Goal: Task Accomplishment & Management: Complete application form

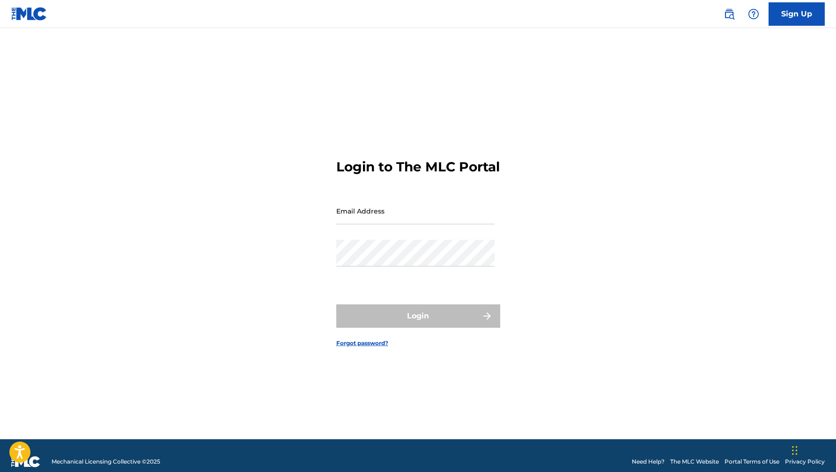
click at [441, 215] on input "Email Address" at bounding box center [415, 211] width 158 height 27
type input "[EMAIL_ADDRESS][DOMAIN_NAME]"
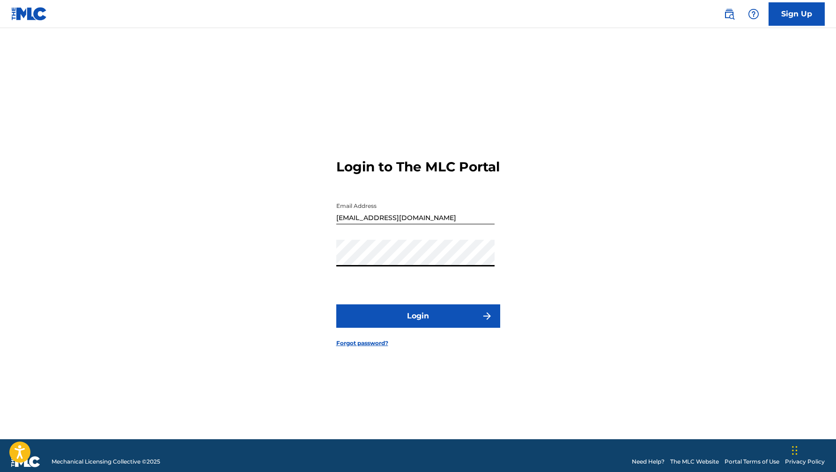
click at [412, 324] on button "Login" at bounding box center [418, 316] width 164 height 23
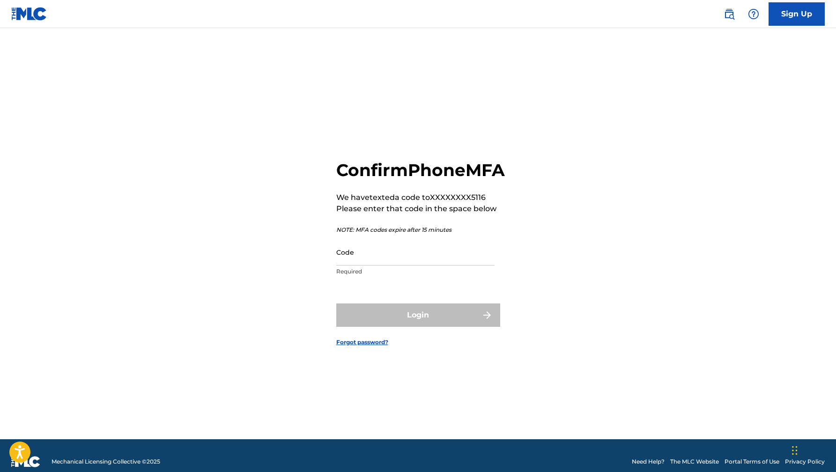
click at [411, 263] on input "Code" at bounding box center [415, 252] width 158 height 27
type input "704145"
click at [336, 304] on button "Login" at bounding box center [418, 315] width 164 height 23
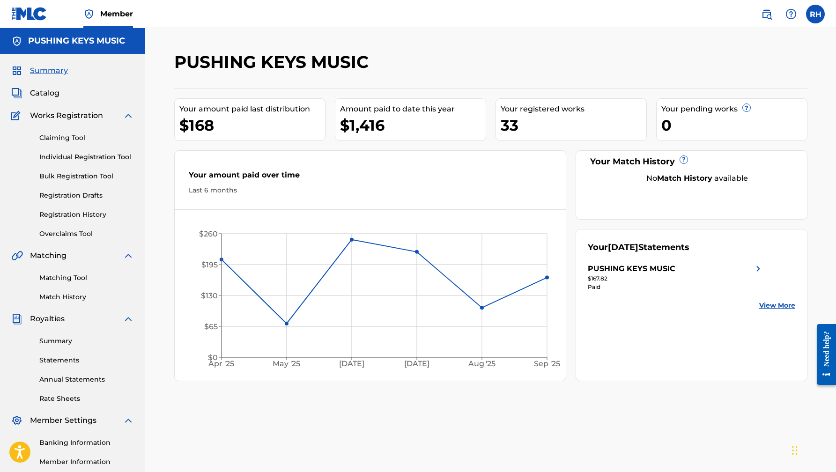
click at [49, 91] on span "Catalog" at bounding box center [45, 93] width 30 height 11
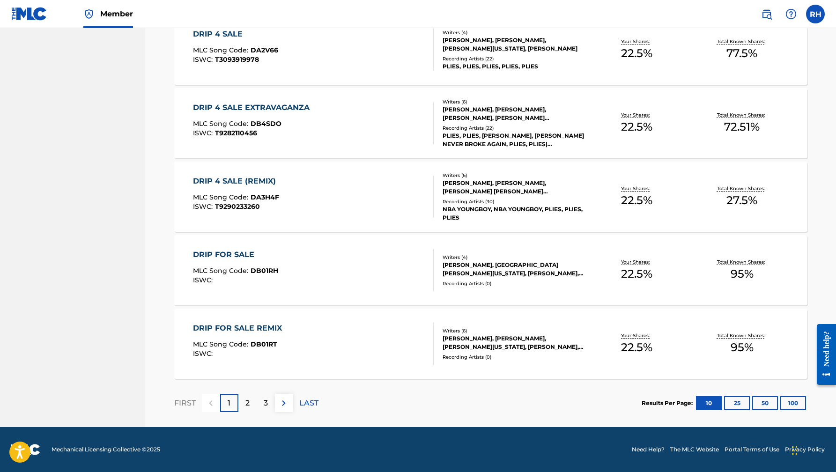
click at [250, 403] on div "2" at bounding box center [247, 403] width 18 height 18
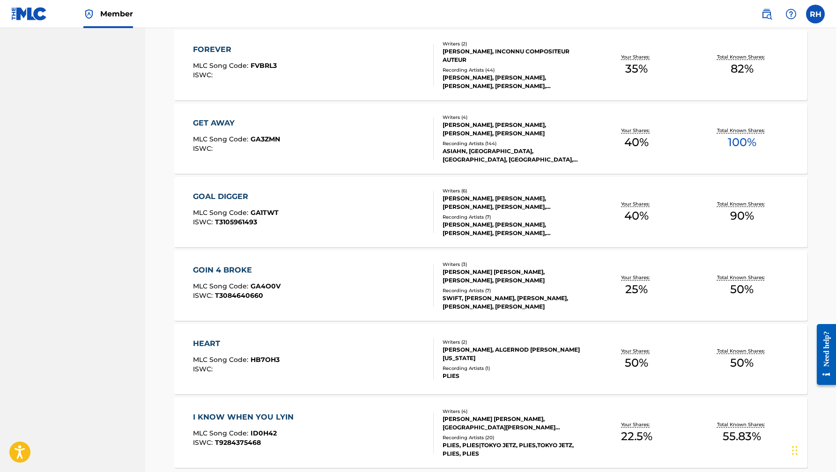
scroll to position [600, 0]
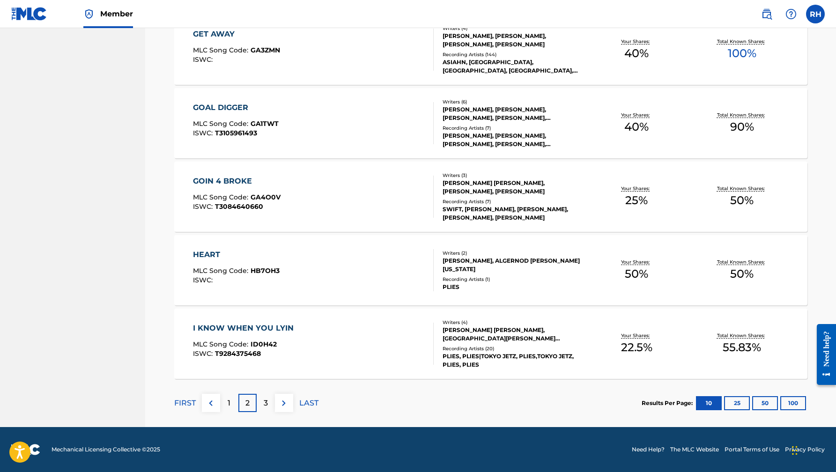
click at [267, 405] on p "3" at bounding box center [266, 403] width 4 height 11
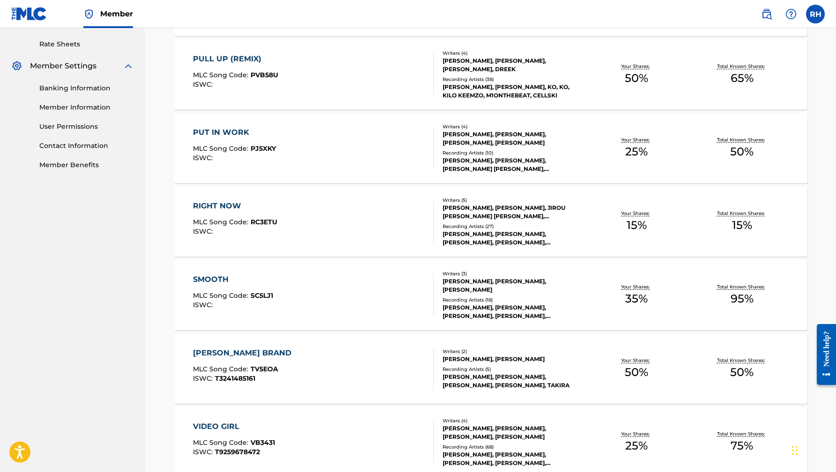
scroll to position [354, 0]
click at [335, 204] on div "RIGHT NOW MLC Song Code : RC3ETU ISWC :" at bounding box center [313, 222] width 241 height 42
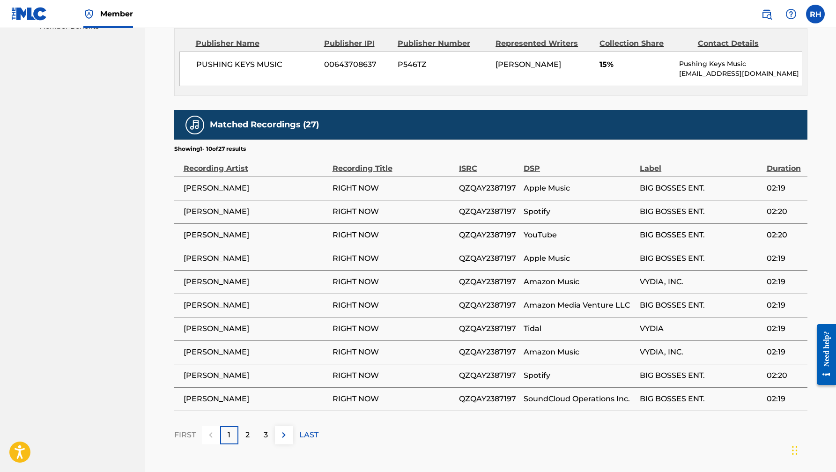
scroll to position [508, 0]
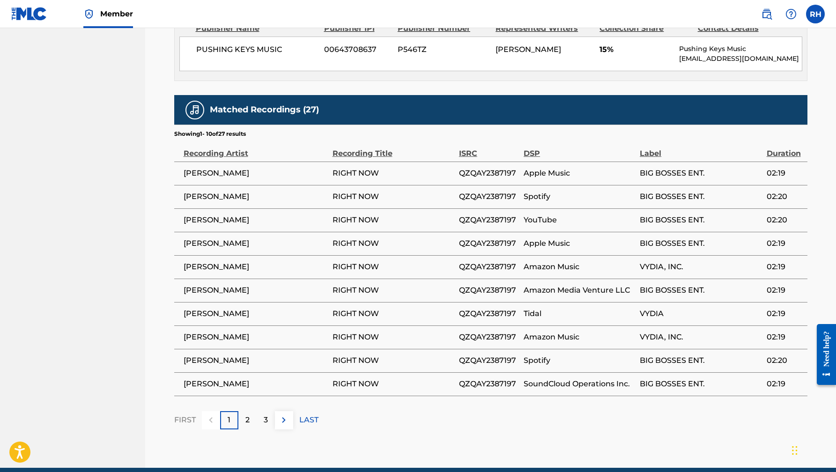
click at [244, 422] on div "2" at bounding box center [247, 420] width 18 height 18
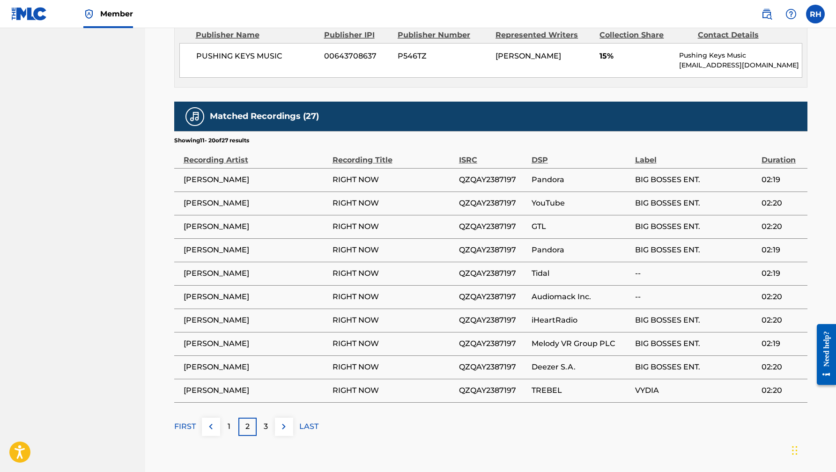
scroll to position [503, 0]
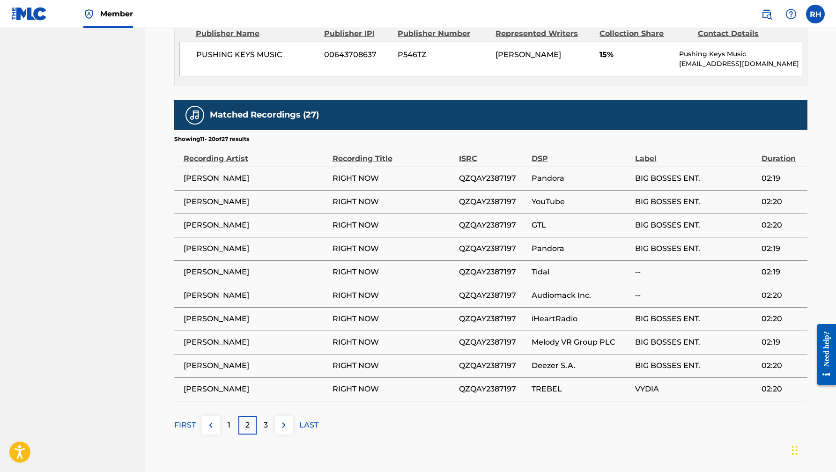
click at [266, 420] on p "3" at bounding box center [266, 425] width 4 height 11
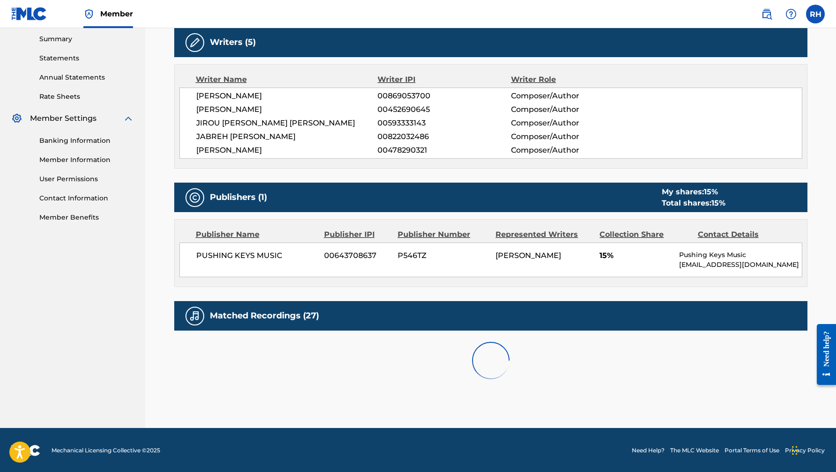
scroll to position [477, 0]
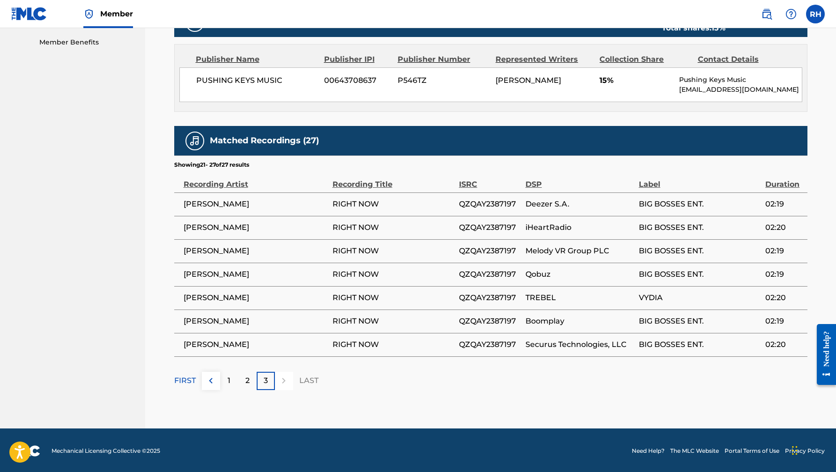
click at [233, 382] on div "1" at bounding box center [229, 381] width 18 height 18
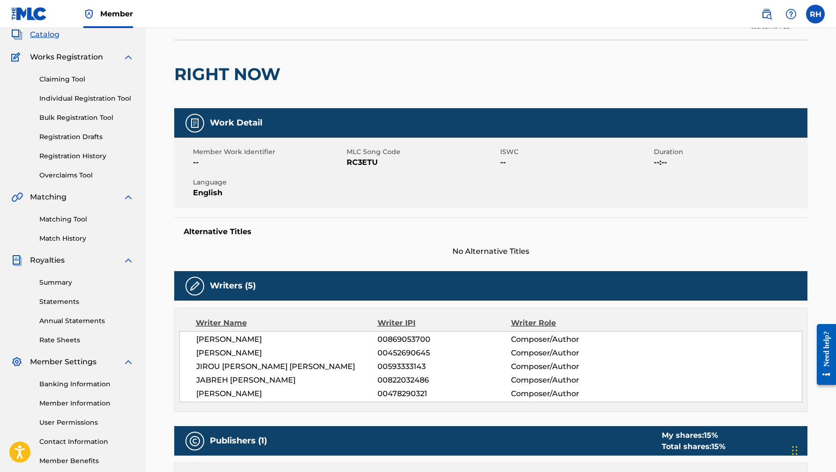
scroll to position [100, 0]
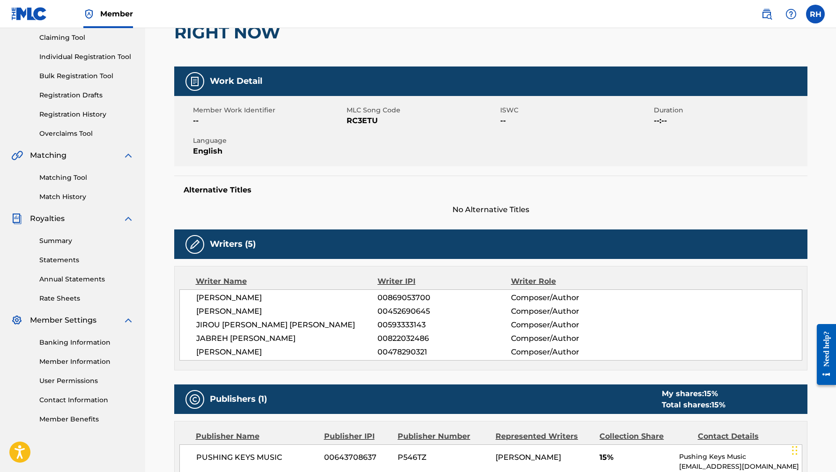
click at [92, 342] on link "Banking Information" at bounding box center [86, 343] width 95 height 10
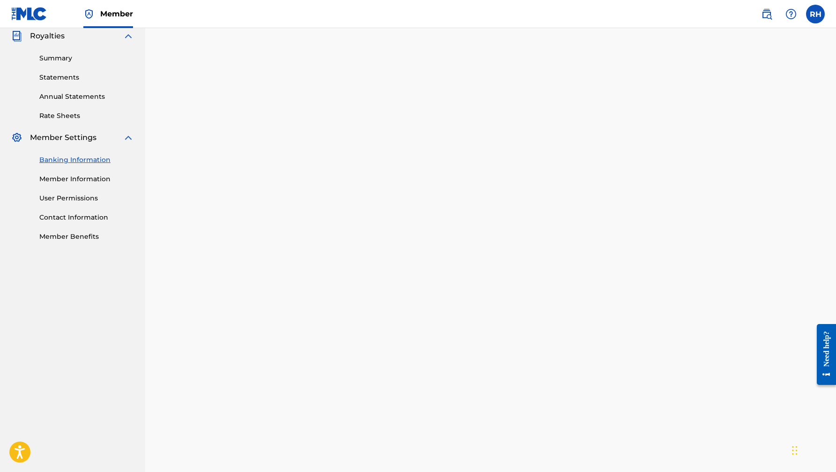
scroll to position [257, 0]
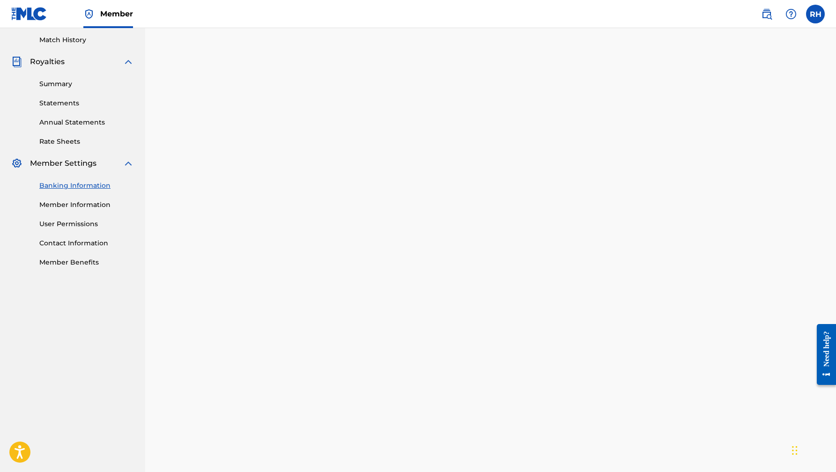
click at [81, 237] on div "Banking Information Member Information User Permissions Contact Information Mem…" at bounding box center [72, 218] width 123 height 98
click at [82, 245] on link "Contact Information" at bounding box center [86, 243] width 95 height 10
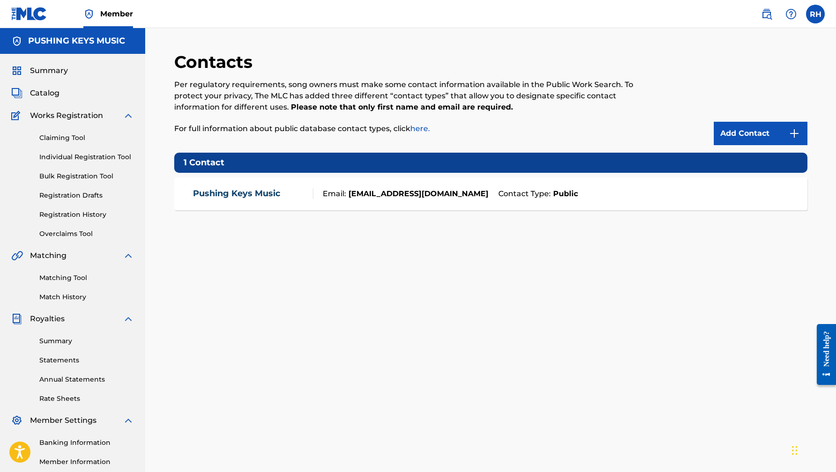
scroll to position [109, 0]
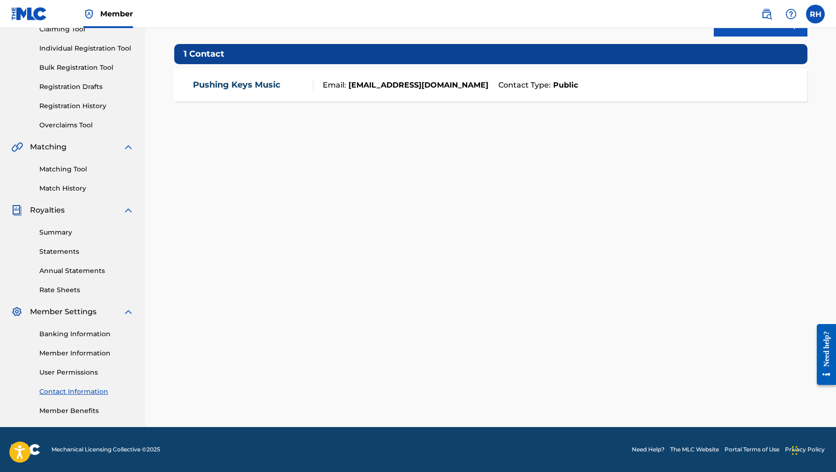
click at [79, 414] on link "Member Benefits" at bounding box center [86, 411] width 95 height 10
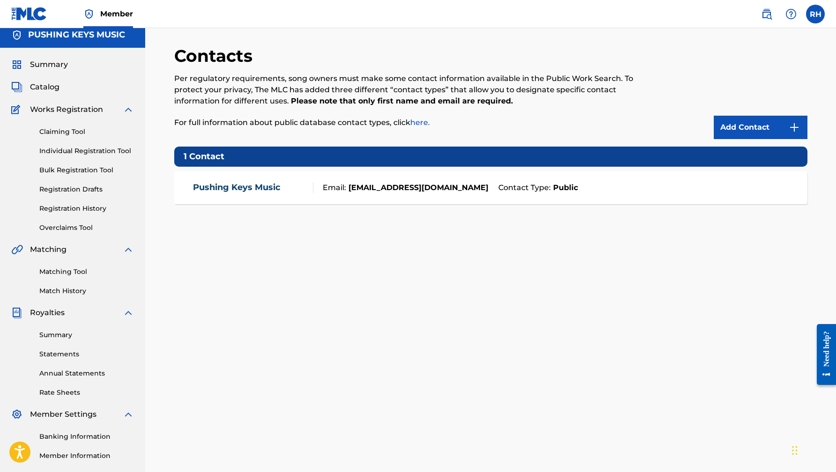
scroll to position [0, 0]
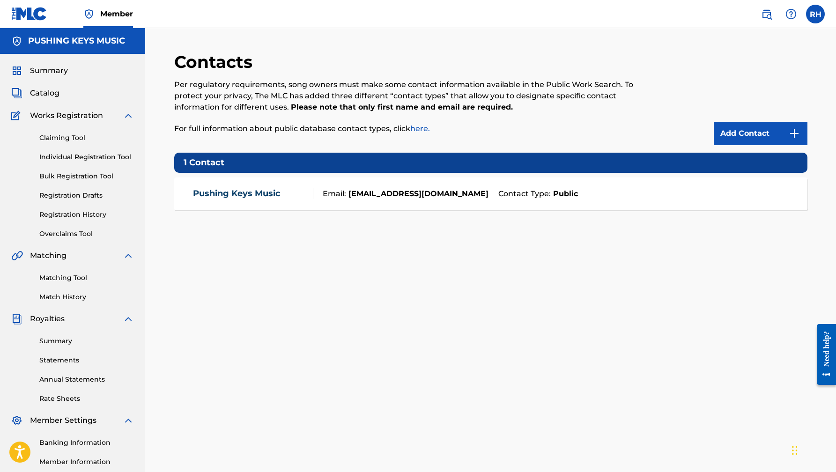
click at [55, 91] on span "Catalog" at bounding box center [45, 93] width 30 height 11
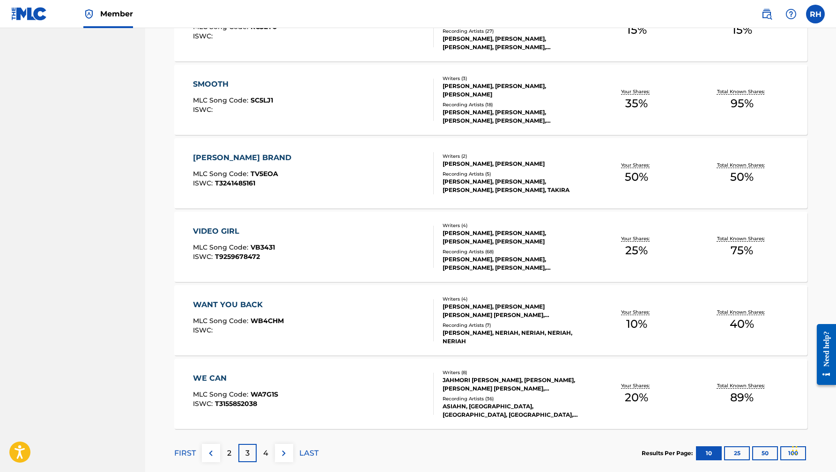
scroll to position [600, 0]
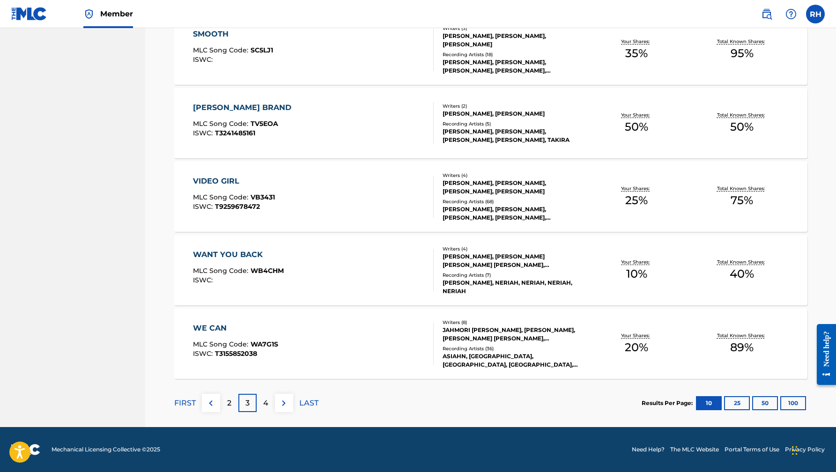
click at [228, 406] on p "2" at bounding box center [229, 403] width 4 height 11
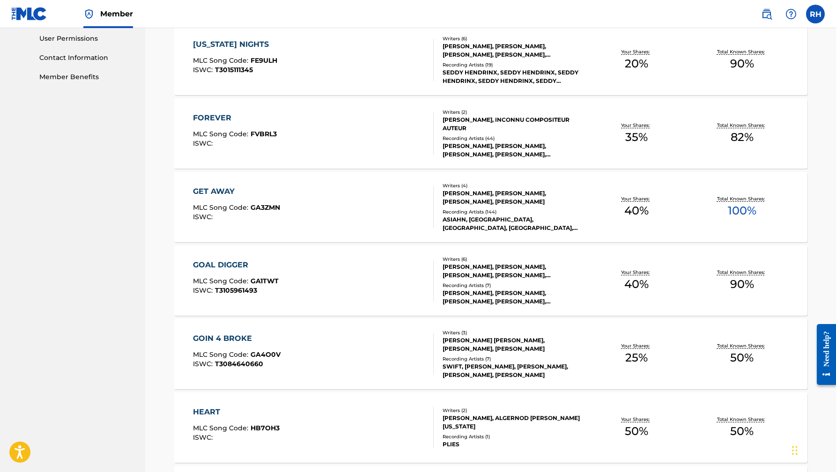
scroll to position [575, 0]
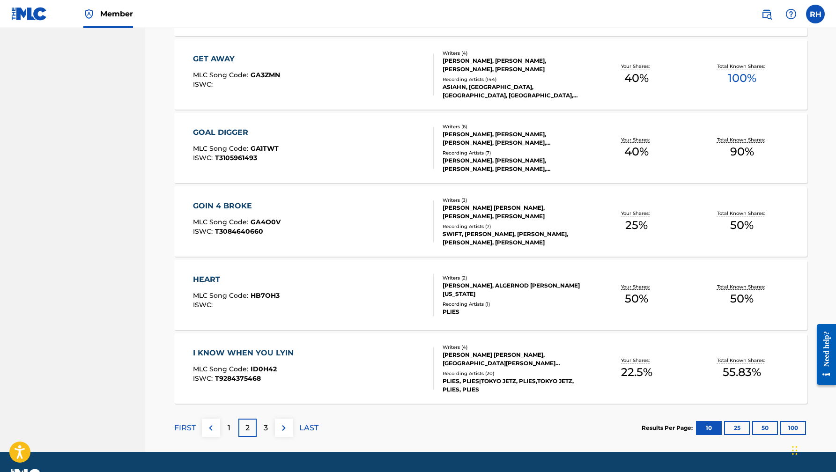
click at [226, 426] on div "1" at bounding box center [229, 428] width 18 height 18
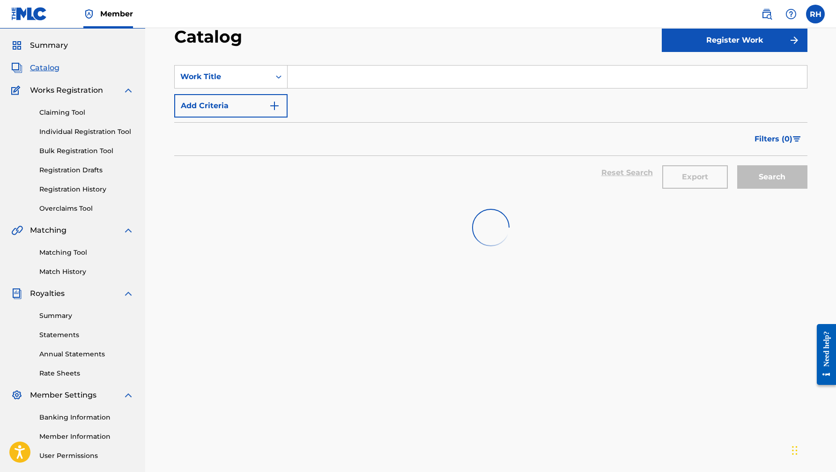
scroll to position [0, 0]
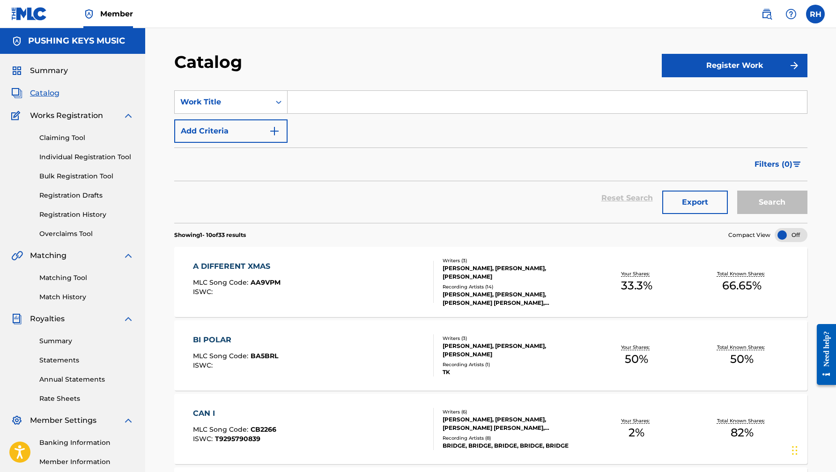
click at [446, 107] on input "Search Form" at bounding box center [548, 102] width 520 height 22
click at [58, 143] on div "Claiming Tool Individual Registration Tool Bulk Registration Tool Registration …" at bounding box center [72, 180] width 123 height 118
click at [60, 137] on link "Claiming Tool" at bounding box center [86, 138] width 95 height 10
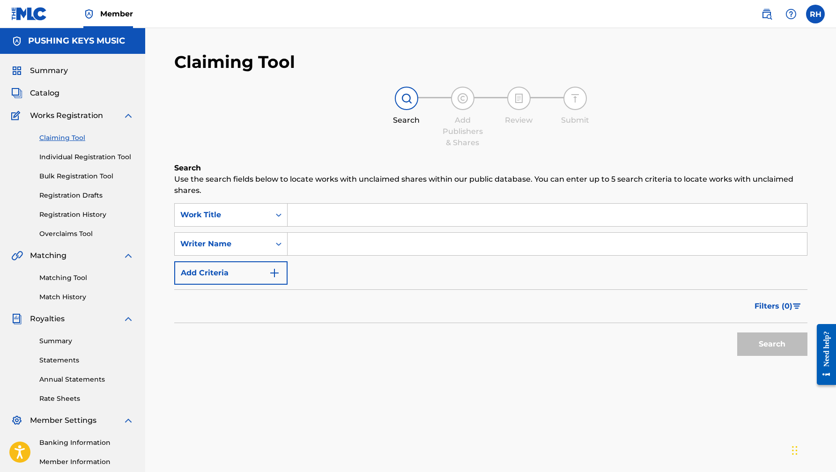
click at [309, 213] on input "Search Form" at bounding box center [548, 215] width 520 height 22
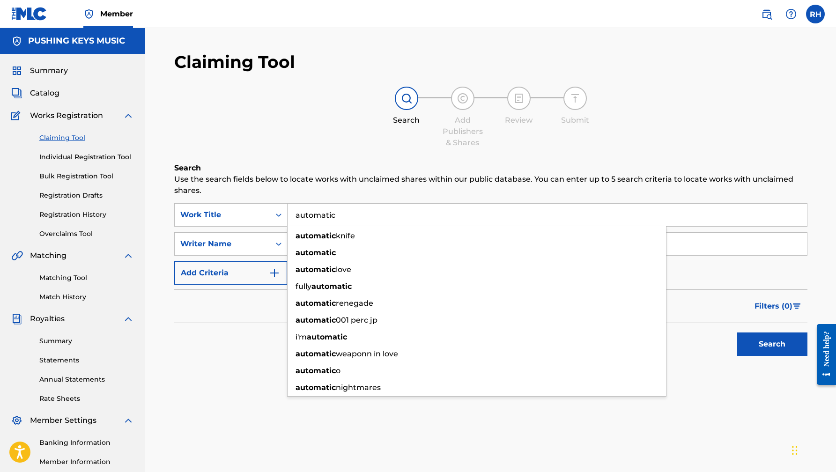
type input "automatic"
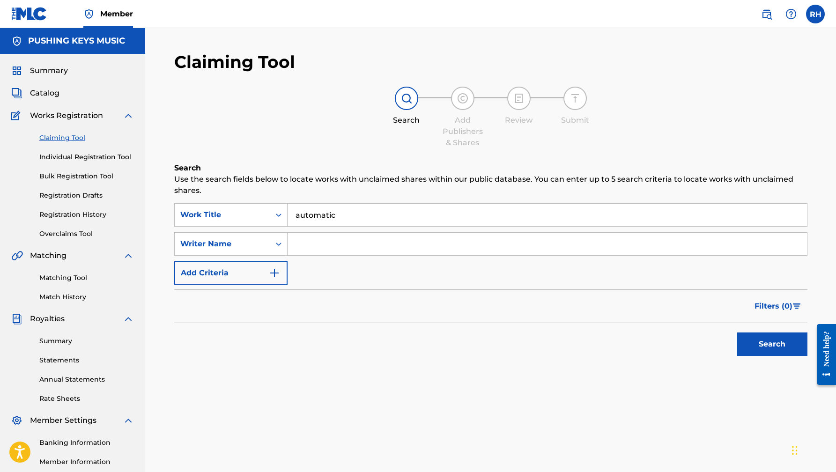
click at [310, 246] on input "Search Form" at bounding box center [548, 244] width 520 height 22
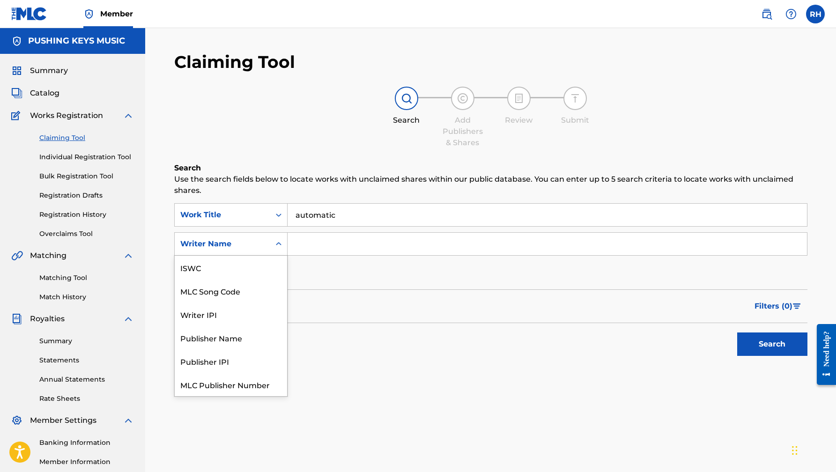
click at [265, 243] on div "Writer Name" at bounding box center [223, 244] width 96 height 18
click at [322, 241] on input "Search Form" at bounding box center [548, 244] width 520 height 22
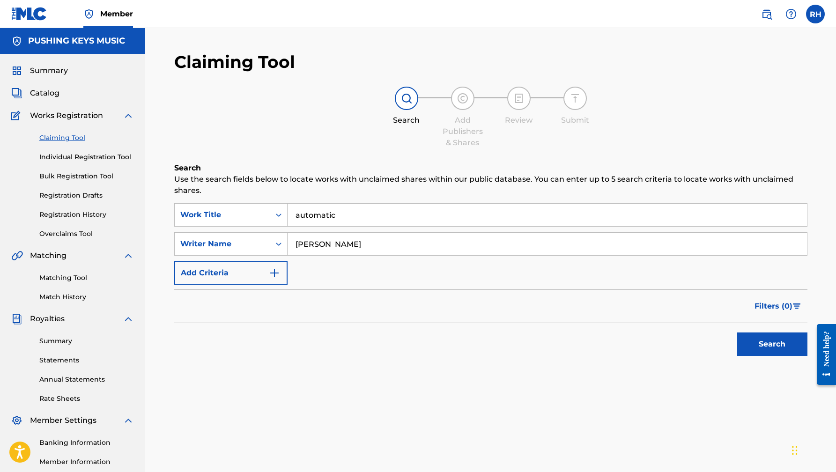
type input "[PERSON_NAME]"
click at [737, 333] on button "Search" at bounding box center [772, 344] width 70 height 23
click at [67, 120] on span "Works Registration" at bounding box center [66, 115] width 73 height 11
click at [47, 91] on span "Catalog" at bounding box center [45, 93] width 30 height 11
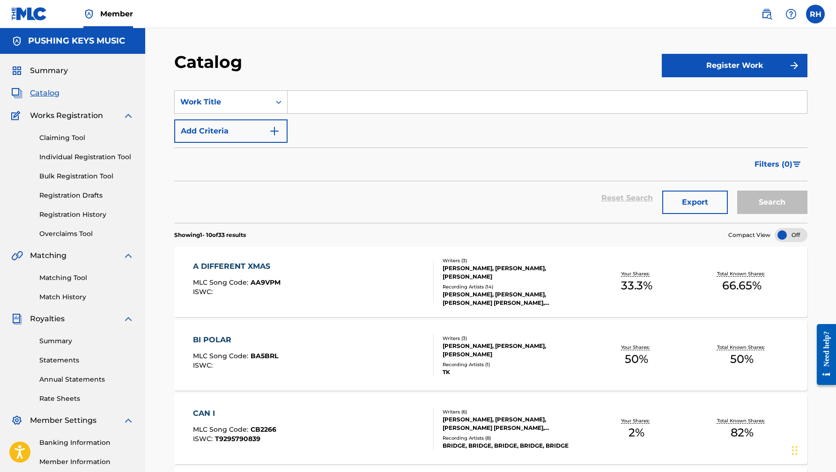
click at [738, 67] on button "Register Work" at bounding box center [735, 65] width 146 height 23
click at [710, 99] on link "Individual" at bounding box center [735, 96] width 146 height 22
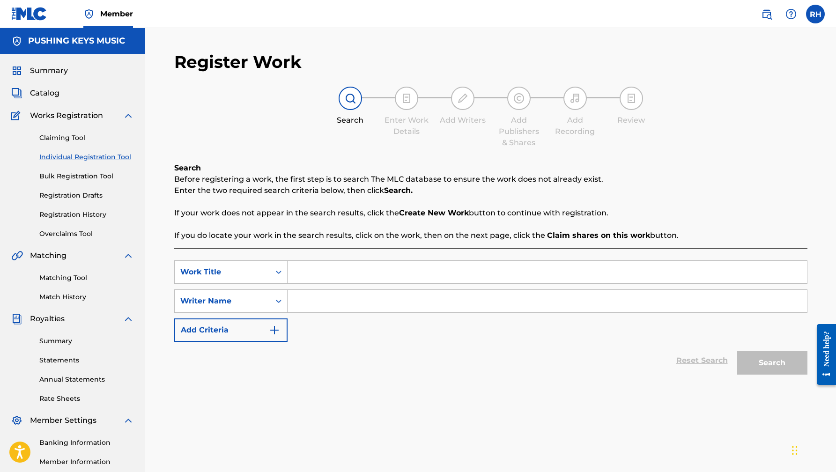
click at [320, 268] on input "Search Form" at bounding box center [548, 272] width 520 height 22
type input "automatic"
click at [326, 298] on input "Search Form" at bounding box center [548, 301] width 520 height 22
type input "[PERSON_NAME]"
click at [737, 351] on button "Search" at bounding box center [772, 362] width 70 height 23
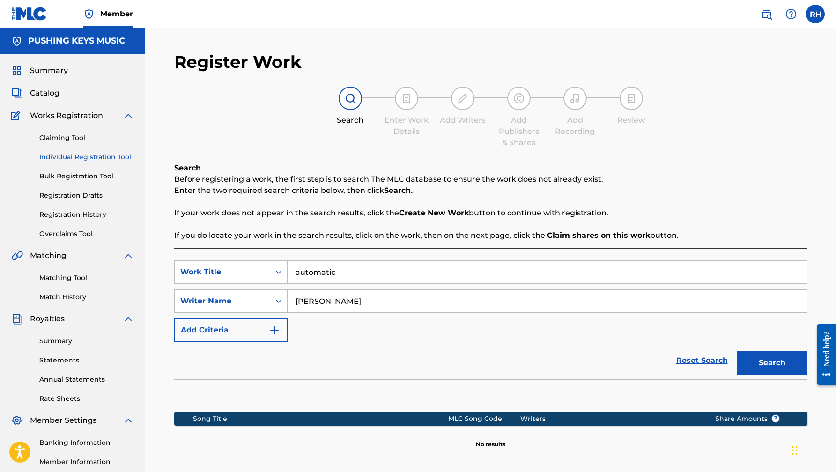
scroll to position [90, 0]
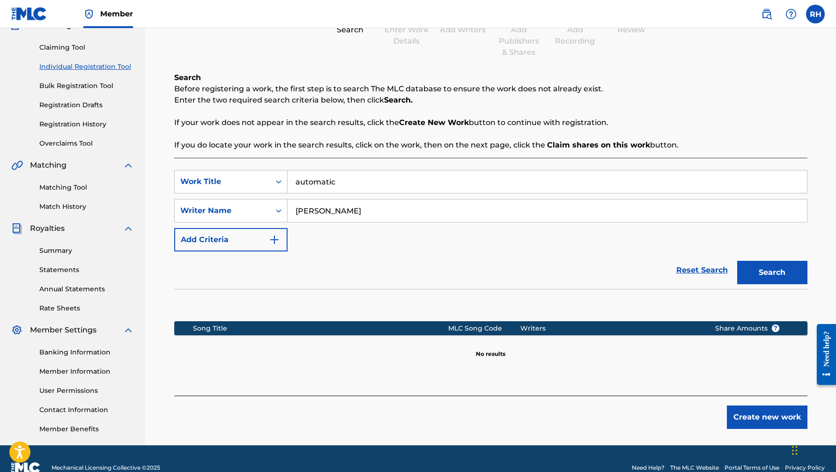
click at [410, 209] on input "[PERSON_NAME]" at bounding box center [548, 211] width 520 height 22
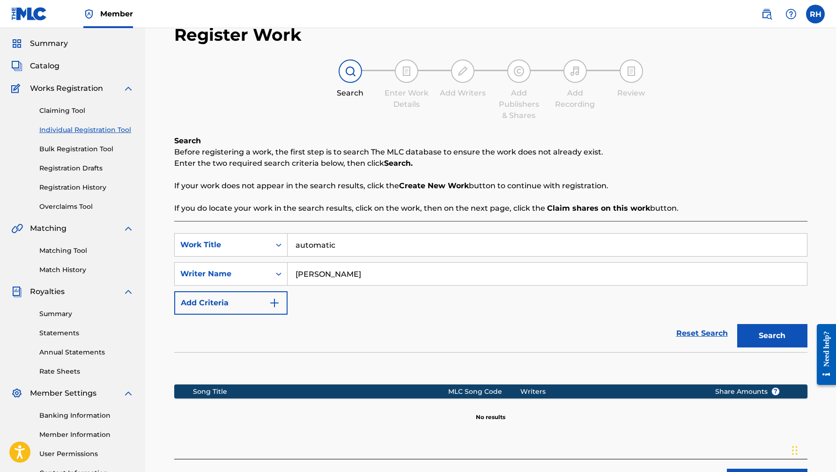
scroll to position [109, 0]
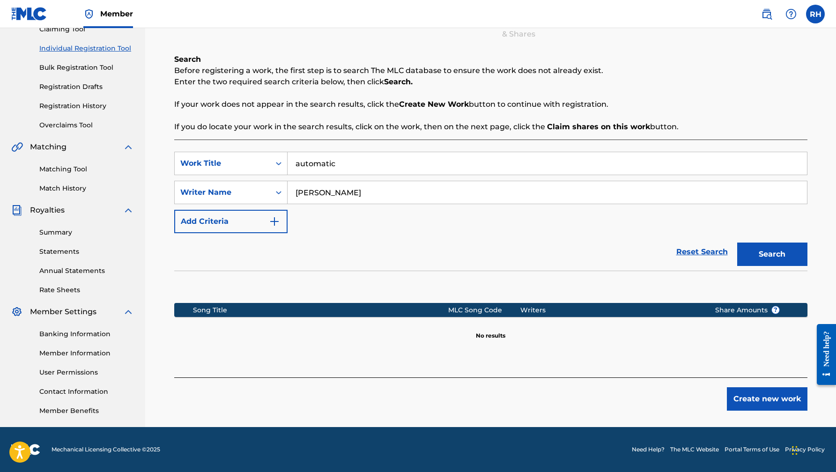
click at [752, 401] on button "Create new work" at bounding box center [767, 398] width 81 height 23
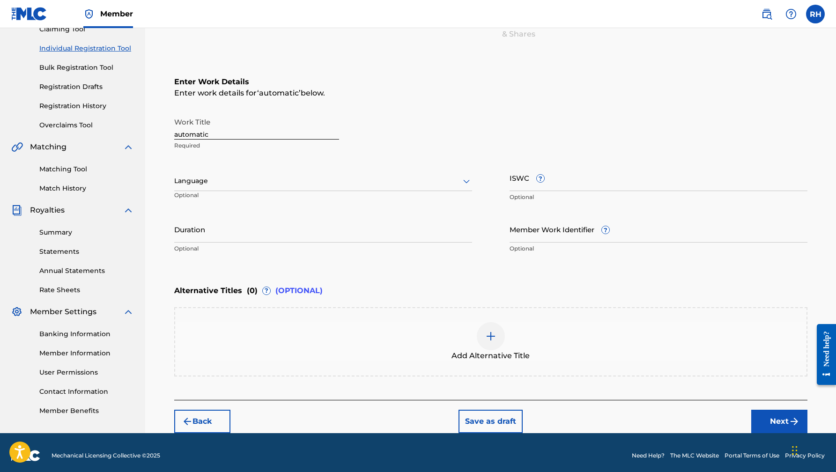
scroll to position [114, 0]
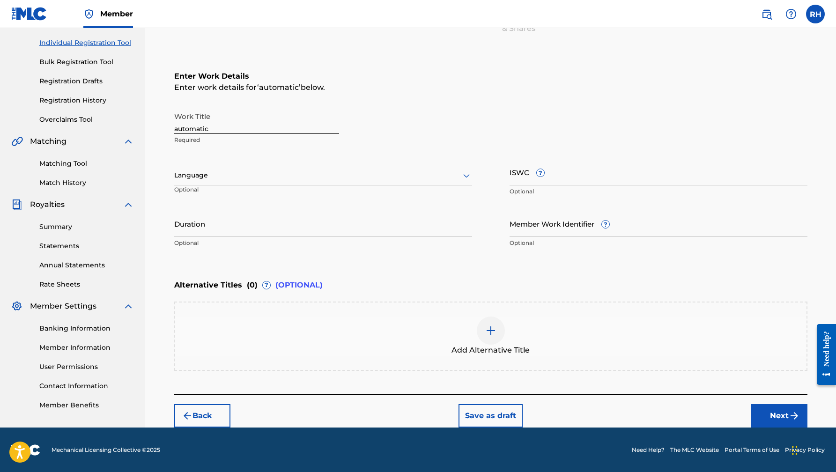
click at [178, 128] on input "automatic" at bounding box center [256, 120] width 165 height 27
type input "Automatic"
click at [775, 413] on button "Next" at bounding box center [779, 415] width 56 height 23
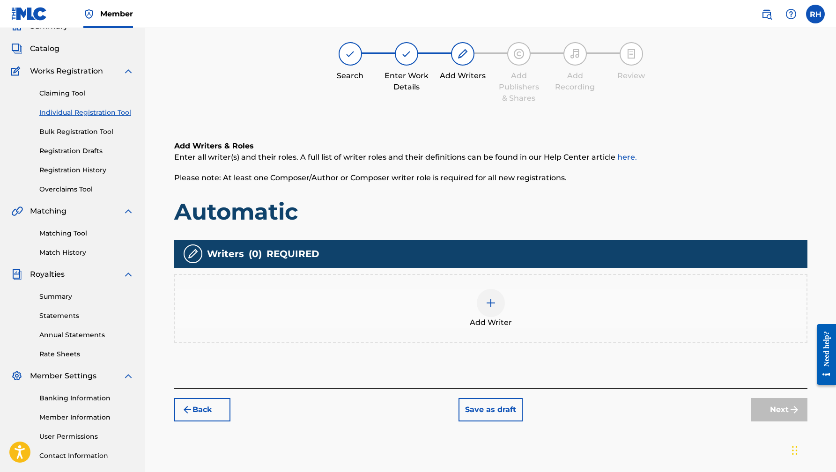
scroll to position [42, 0]
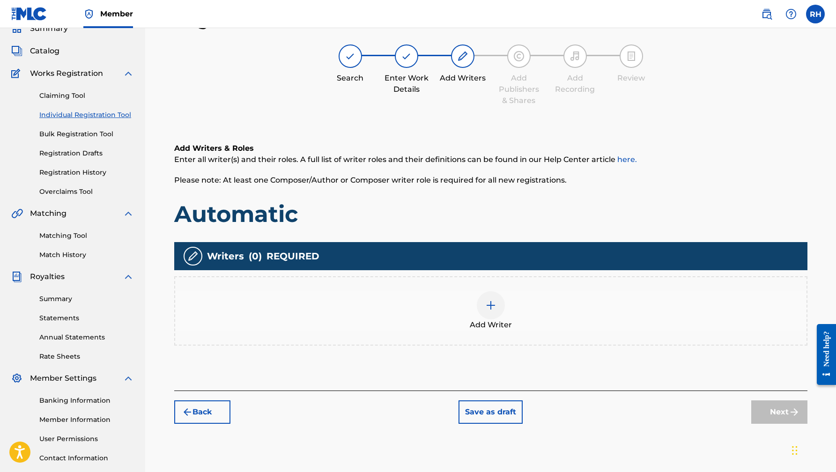
click at [489, 313] on div at bounding box center [491, 305] width 28 height 28
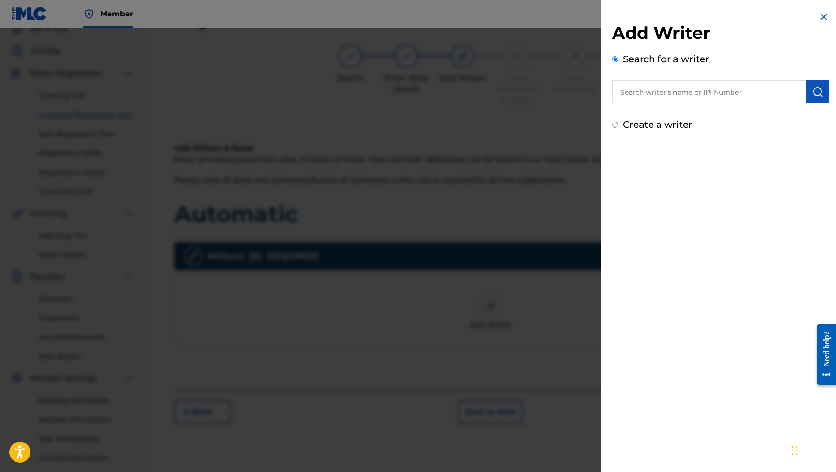
click at [652, 85] on input "text" at bounding box center [709, 91] width 194 height 23
click at [641, 119] on div "[PERSON_NAME]" at bounding box center [708, 113] width 193 height 17
type input "[PERSON_NAME]"
click at [815, 97] on button "submit" at bounding box center [817, 91] width 23 height 23
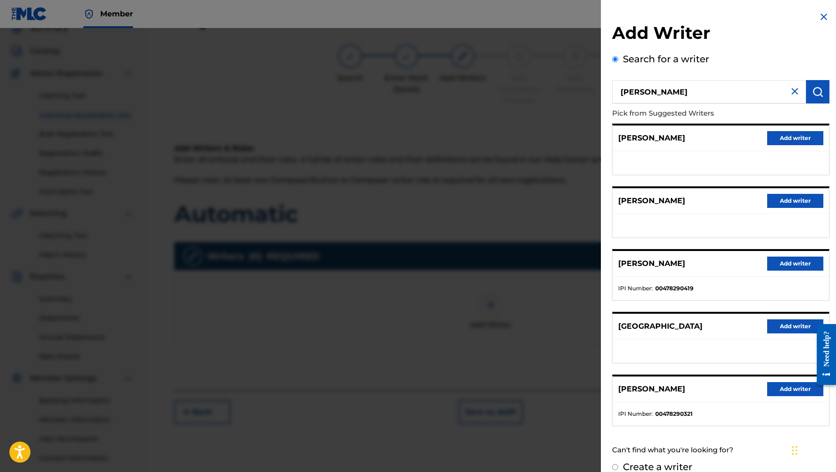
scroll to position [13, 0]
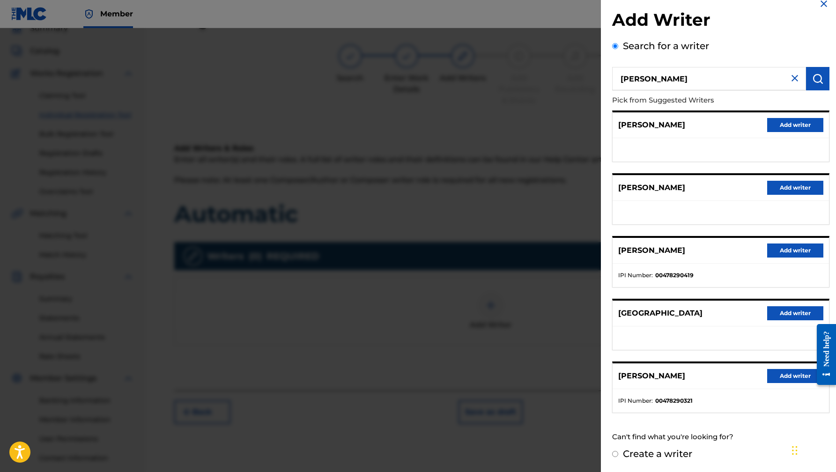
click at [782, 375] on button "Add writer" at bounding box center [795, 376] width 56 height 14
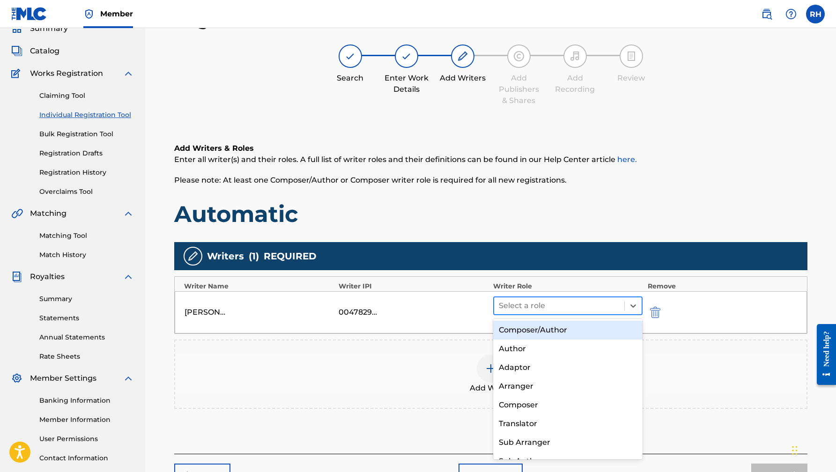
click at [564, 303] on div at bounding box center [559, 305] width 121 height 13
click at [551, 335] on div "Composer/Author" at bounding box center [568, 330] width 150 height 19
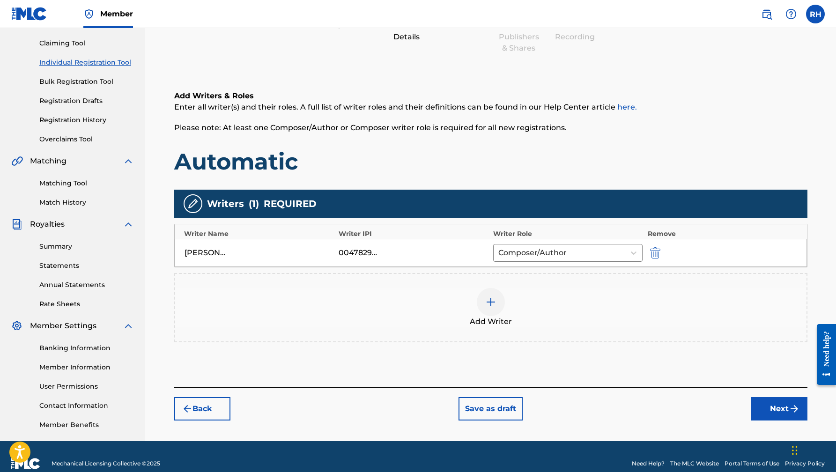
scroll to position [109, 0]
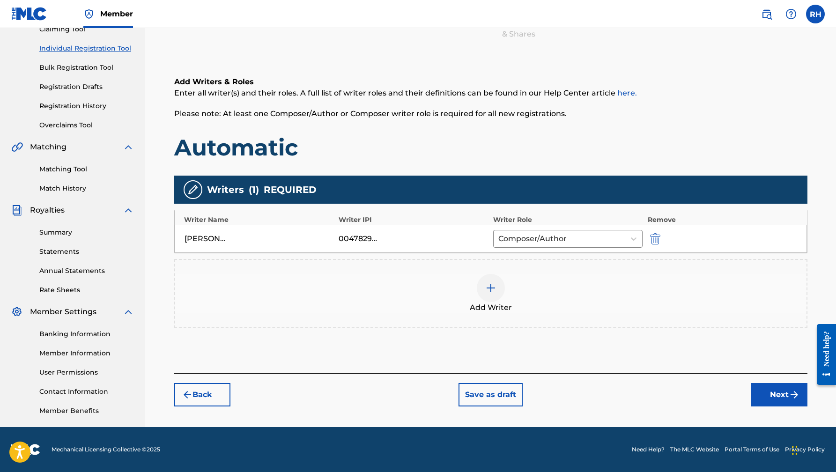
click at [494, 300] on div at bounding box center [491, 288] width 28 height 28
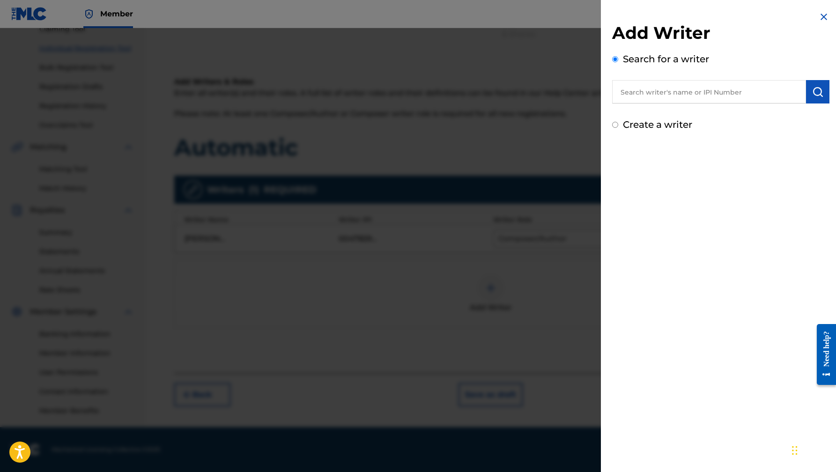
click at [669, 90] on input "text" at bounding box center [709, 91] width 194 height 23
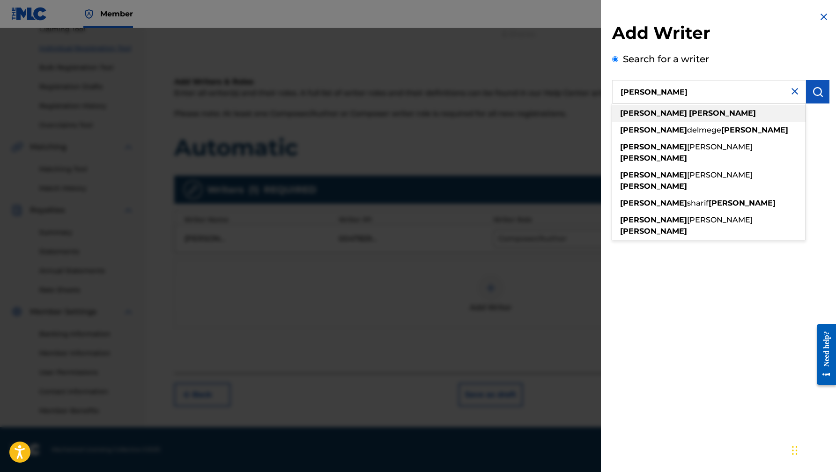
type input "[PERSON_NAME]"
click at [689, 109] on strong "[PERSON_NAME]" at bounding box center [722, 113] width 67 height 9
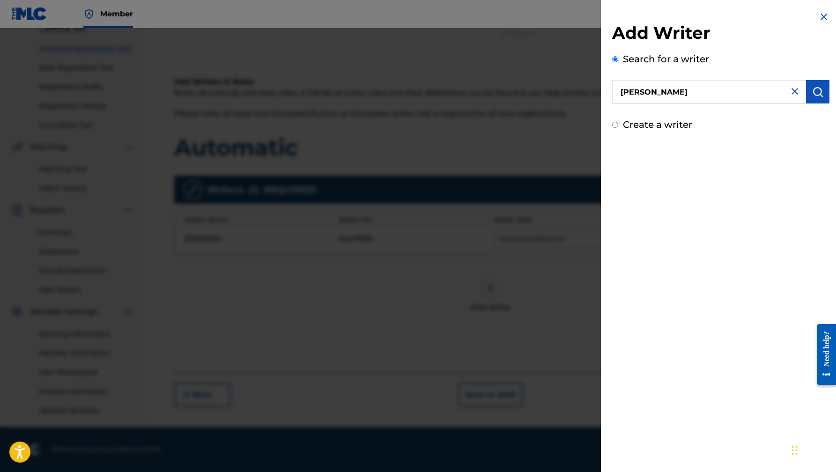
click at [808, 94] on button "submit" at bounding box center [817, 91] width 23 height 23
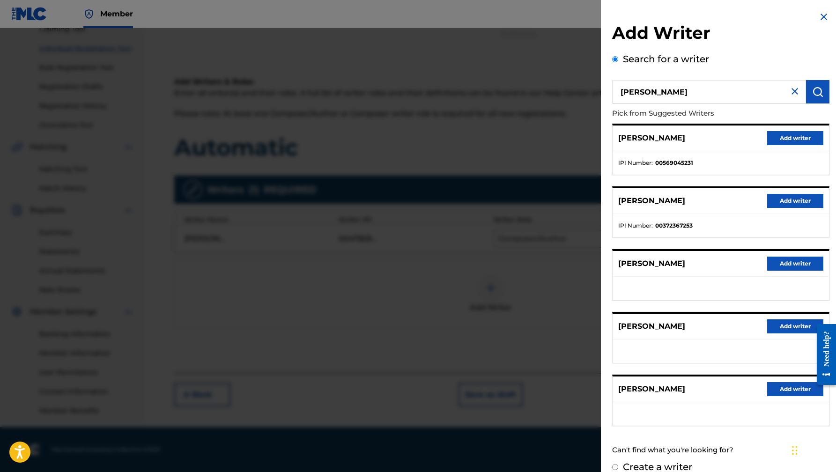
click at [818, 20] on img at bounding box center [823, 16] width 11 height 11
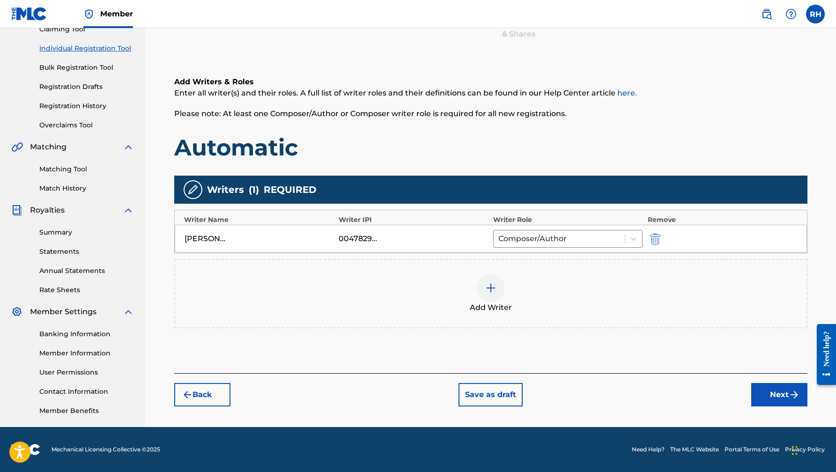
click at [769, 405] on button "Next" at bounding box center [779, 394] width 56 height 23
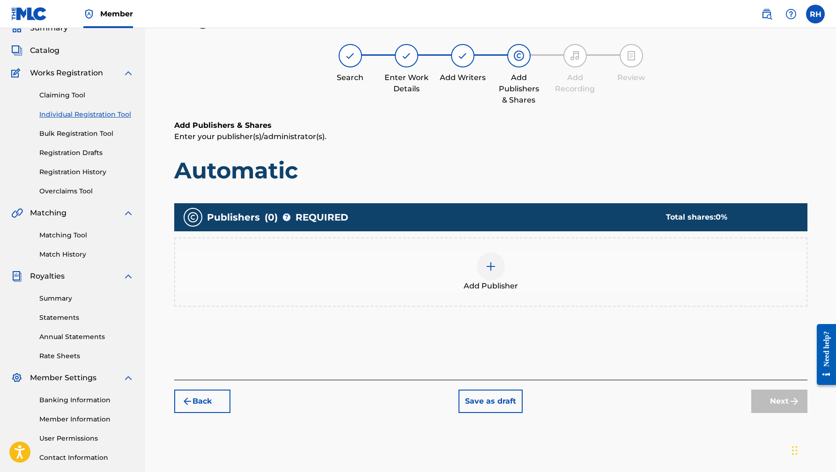
scroll to position [42, 0]
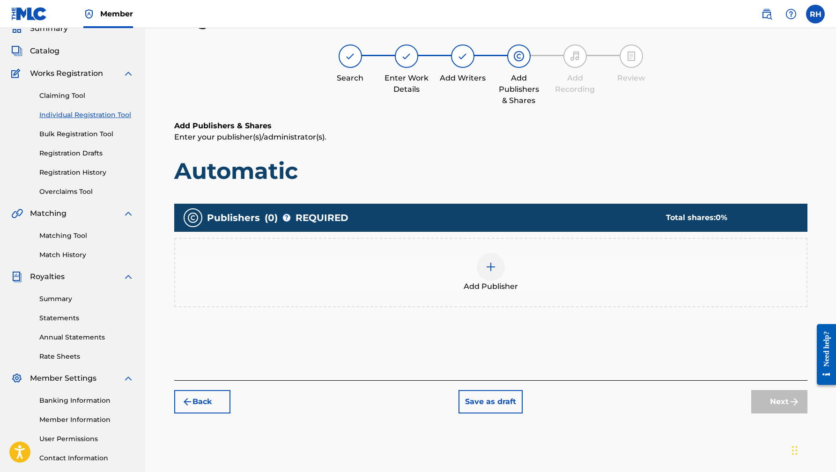
click at [490, 272] on div at bounding box center [491, 267] width 28 height 28
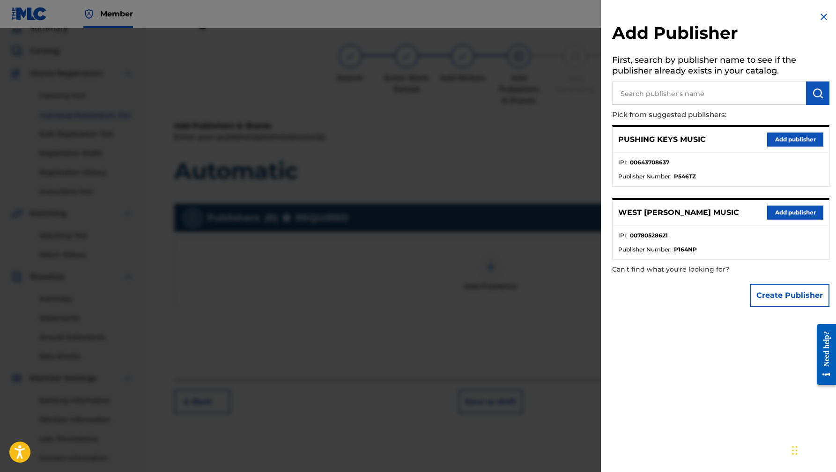
click at [791, 139] on button "Add publisher" at bounding box center [795, 140] width 56 height 14
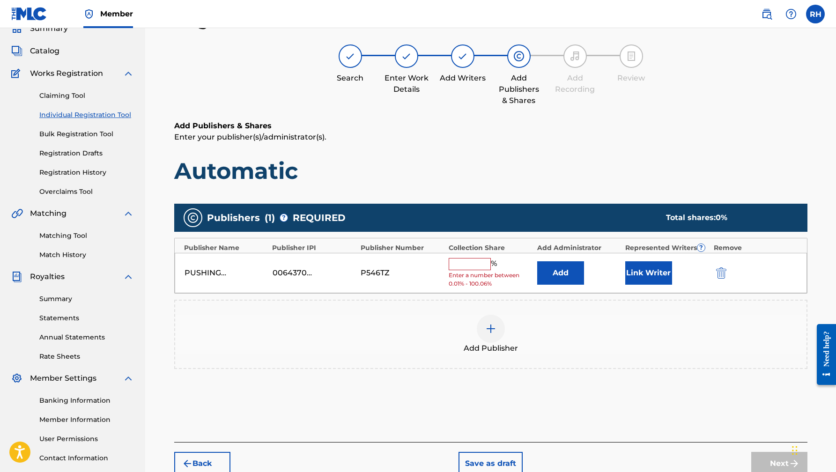
click at [455, 264] on input "text" at bounding box center [470, 264] width 42 height 12
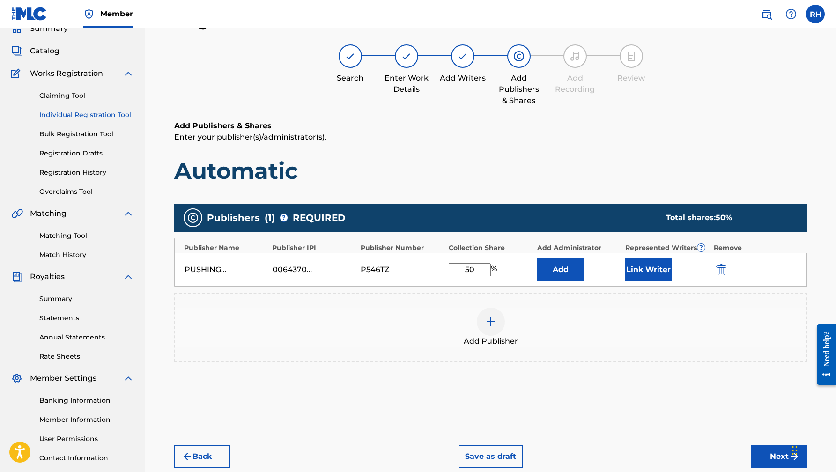
type input "50"
click at [650, 260] on button "Link Writer" at bounding box center [648, 269] width 47 height 23
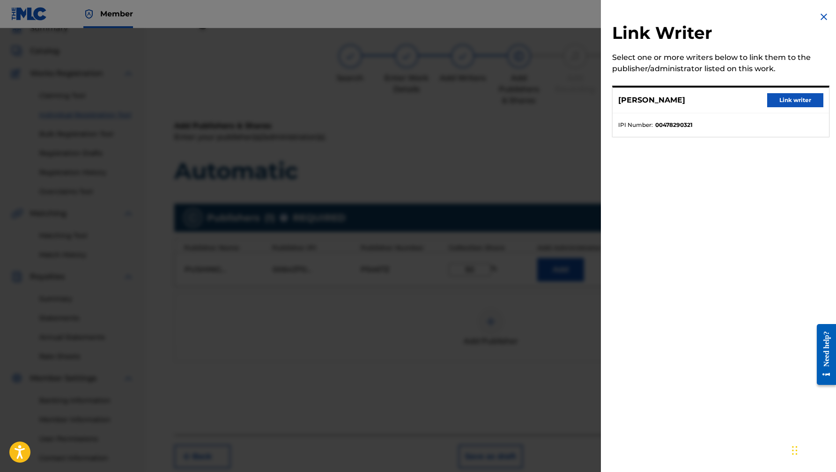
click at [793, 101] on button "Link writer" at bounding box center [795, 100] width 56 height 14
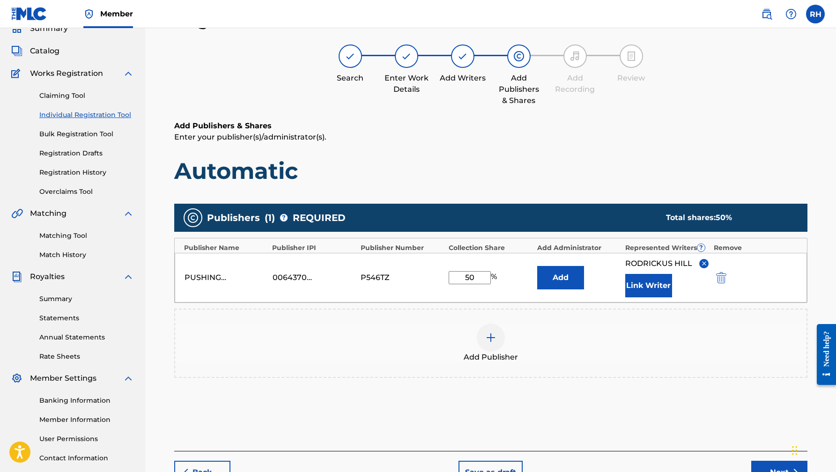
scroll to position [70, 0]
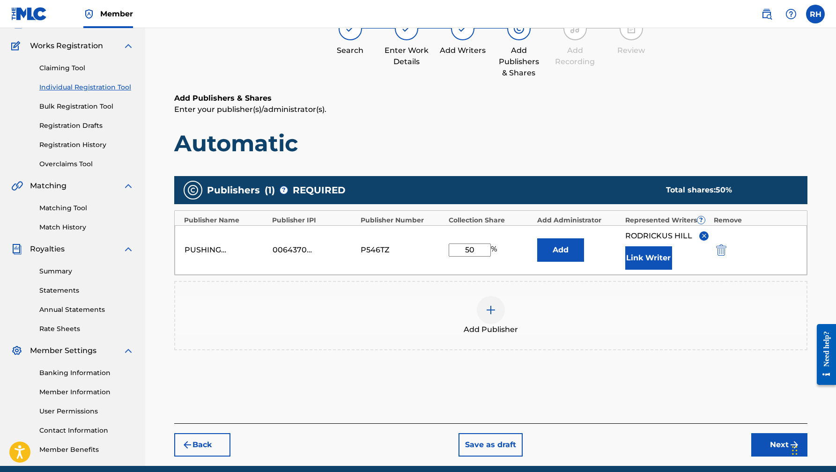
click at [762, 436] on button "Next" at bounding box center [779, 444] width 56 height 23
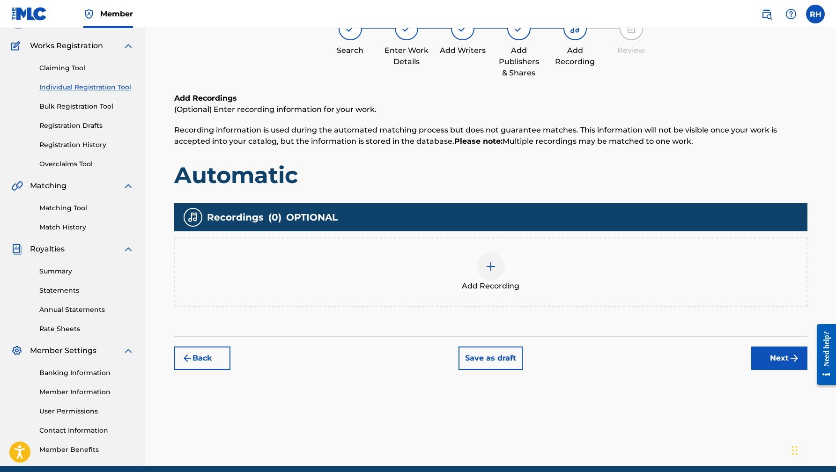
scroll to position [42, 0]
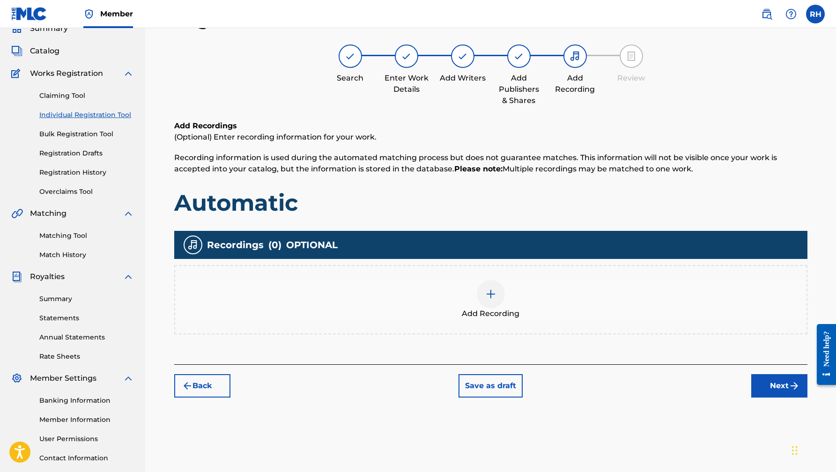
click at [485, 294] on img at bounding box center [490, 294] width 11 height 11
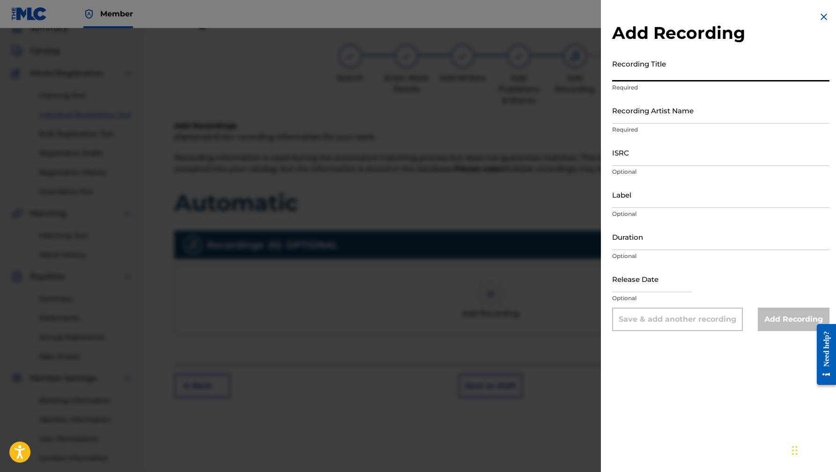
click at [666, 64] on input "Recording Title" at bounding box center [720, 68] width 217 height 27
type input "a"
type input "Automatic"
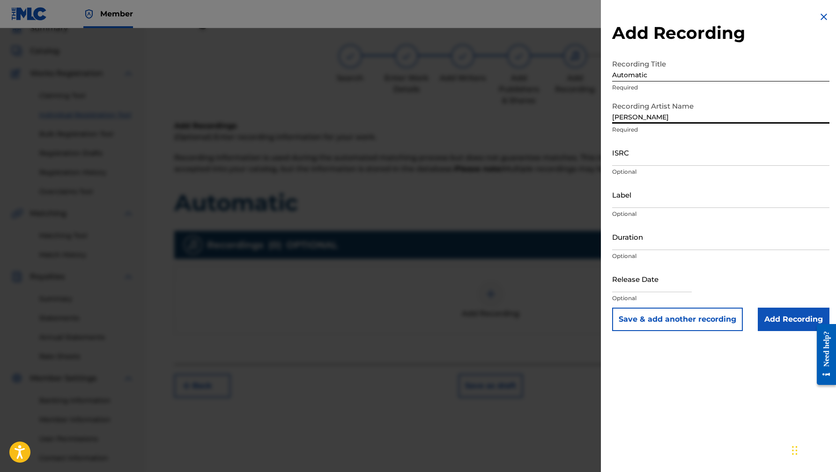
type input "[PERSON_NAME]"
click at [782, 319] on input "Add Recording" at bounding box center [794, 319] width 72 height 23
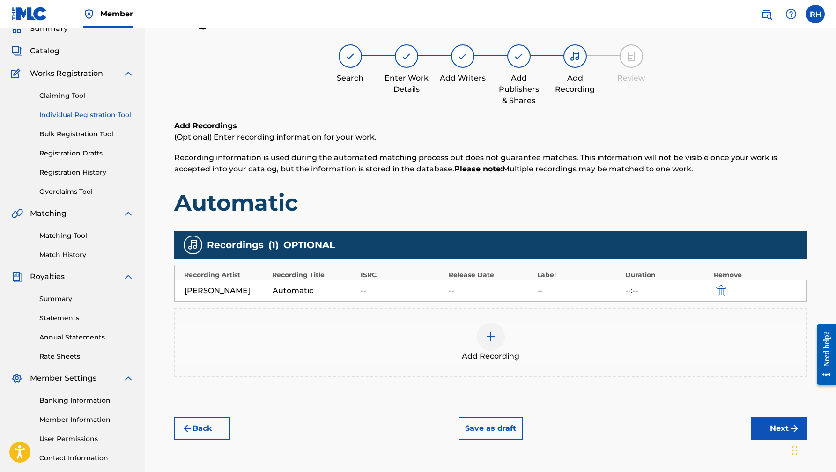
click at [777, 425] on button "Next" at bounding box center [779, 428] width 56 height 23
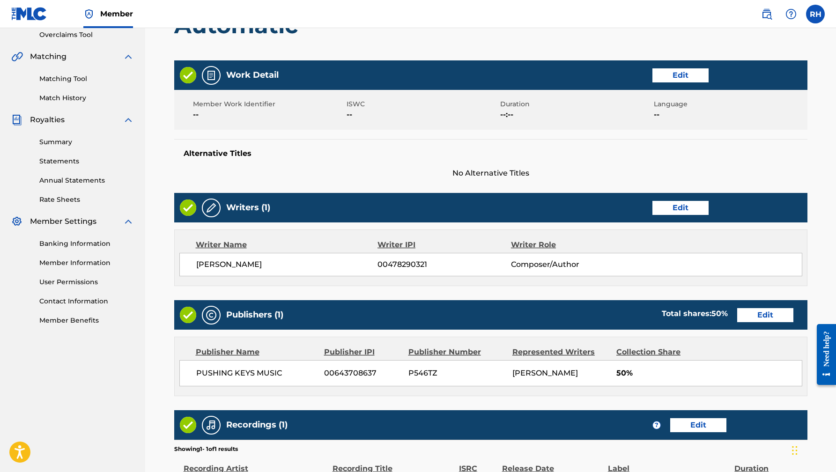
scroll to position [319, 0]
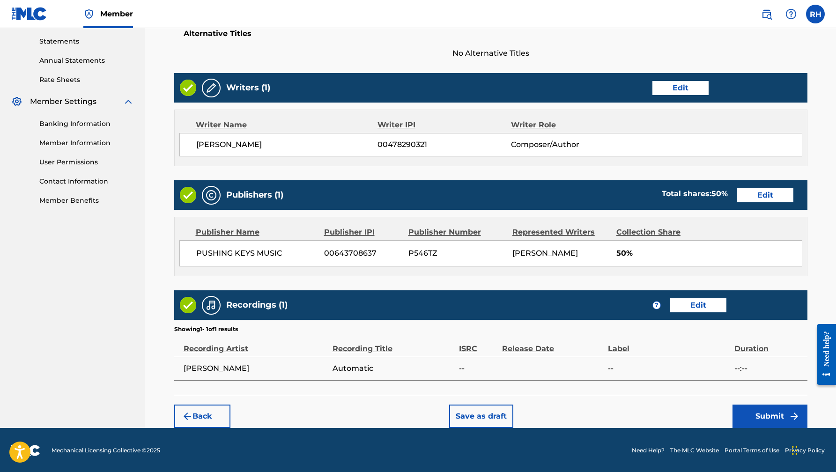
click at [758, 412] on button "Submit" at bounding box center [770, 416] width 75 height 23
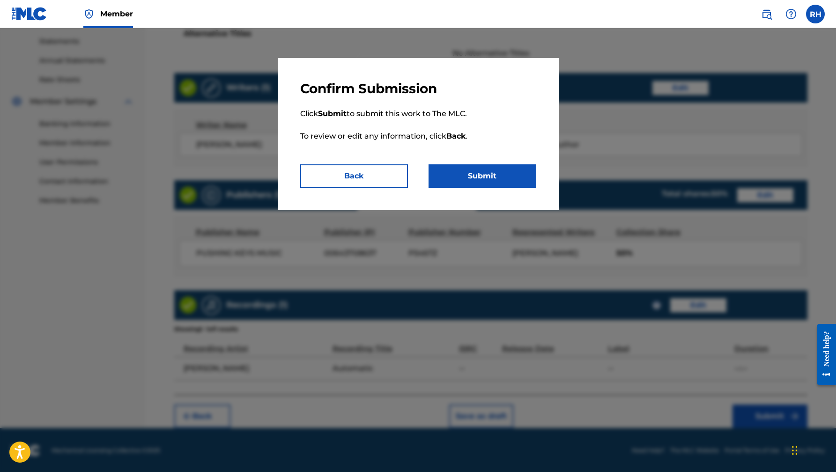
click at [486, 166] on button "Submit" at bounding box center [483, 175] width 108 height 23
